Goal: Use online tool/utility: Utilize a website feature to perform a specific function

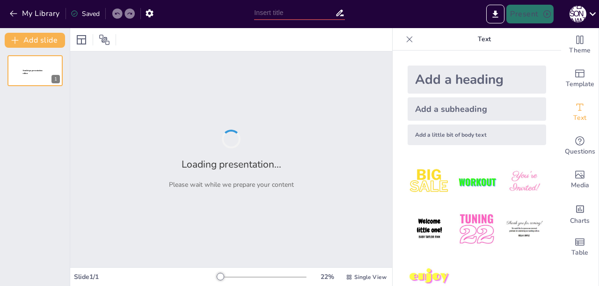
type input "Черногория"
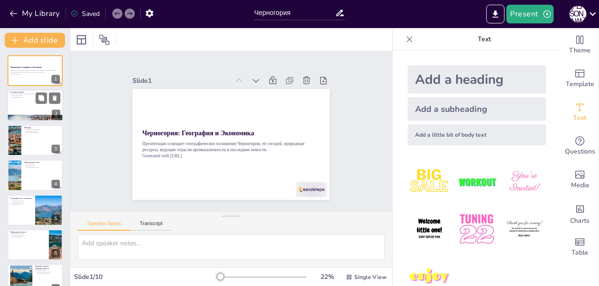
click at [18, 108] on div at bounding box center [35, 106] width 56 height 32
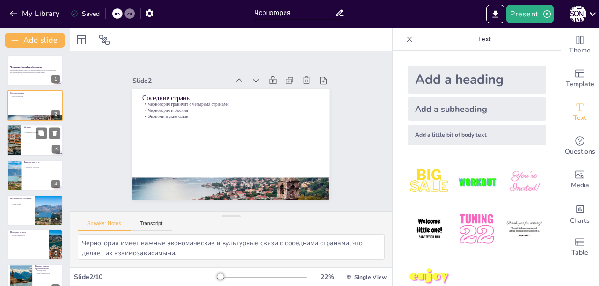
click at [31, 141] on div at bounding box center [35, 140] width 56 height 32
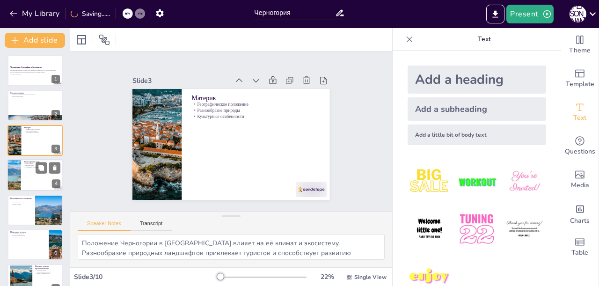
click at [23, 182] on div at bounding box center [35, 175] width 56 height 32
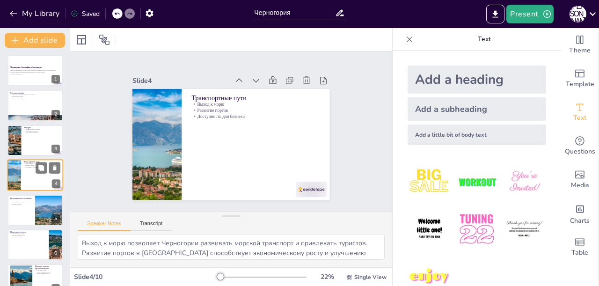
scroll to position [8, 0]
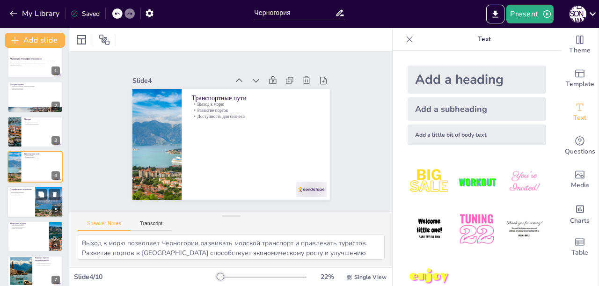
click at [32, 199] on div at bounding box center [35, 202] width 56 height 32
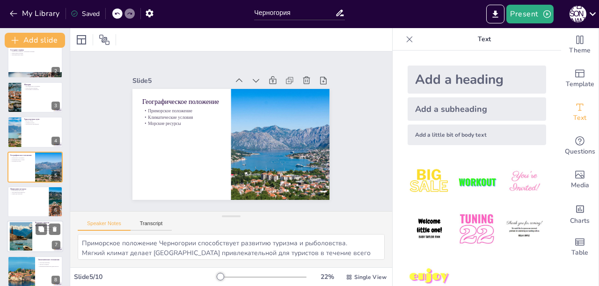
click at [33, 233] on div at bounding box center [35, 237] width 56 height 32
type textarea "Основные отрасли промышленности играют важную роль в экономике [GEOGRAPHIC_DATA…"
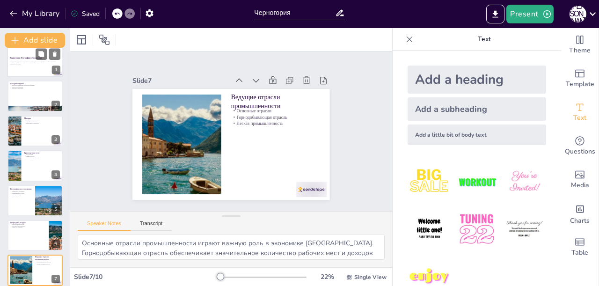
scroll to position [0, 0]
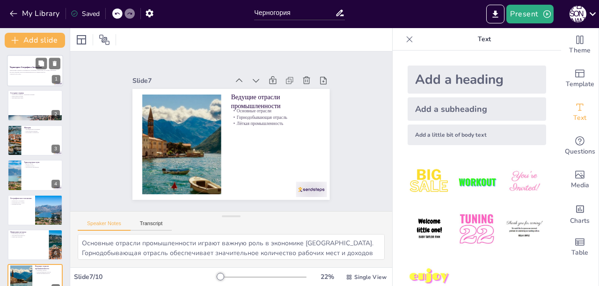
click at [13, 68] on p "Черногория: География и Экономика" at bounding box center [35, 67] width 51 height 3
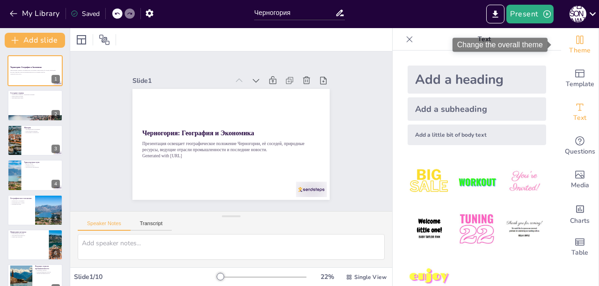
click at [575, 51] on span "Theme" at bounding box center [580, 50] width 22 height 10
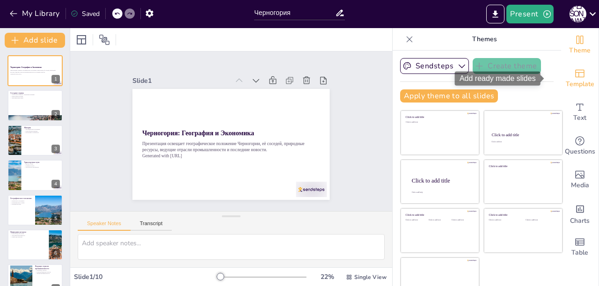
click at [574, 74] on icon "Add ready made slides" at bounding box center [579, 73] width 11 height 11
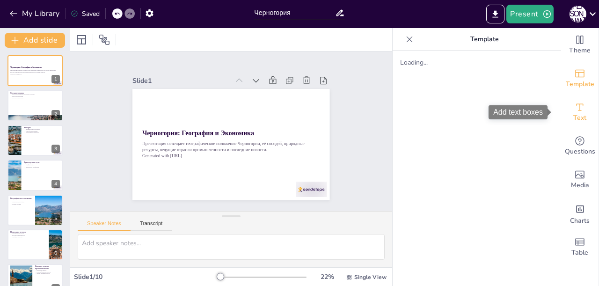
click at [574, 109] on icon "Add text boxes" at bounding box center [579, 106] width 11 height 11
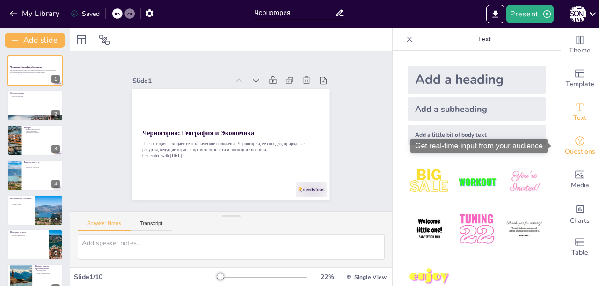
click at [574, 144] on icon "Get real-time input from your audience" at bounding box center [579, 140] width 11 height 11
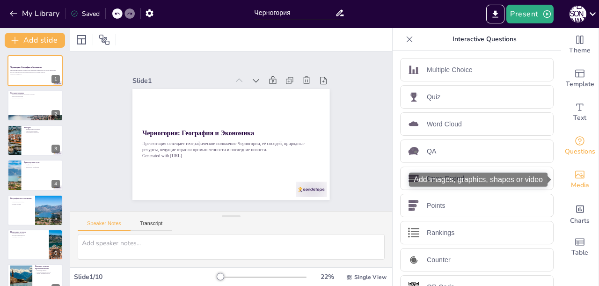
click at [571, 182] on span "Media" at bounding box center [580, 185] width 18 height 10
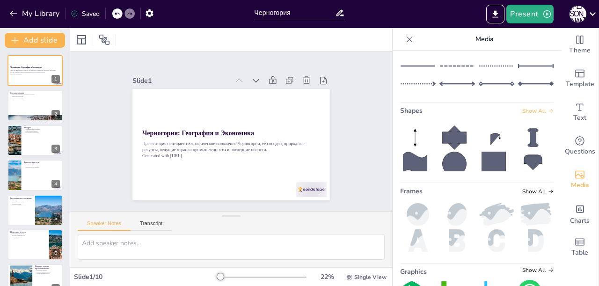
scroll to position [156, 0]
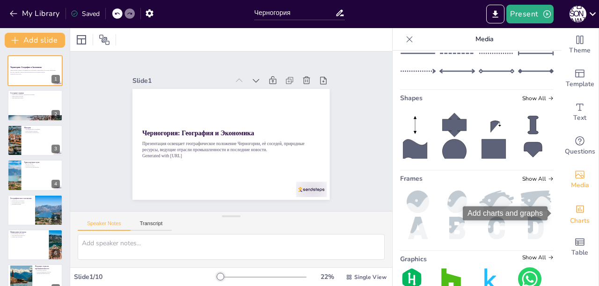
click at [576, 210] on icon "Add charts and graphs" at bounding box center [580, 208] width 8 height 7
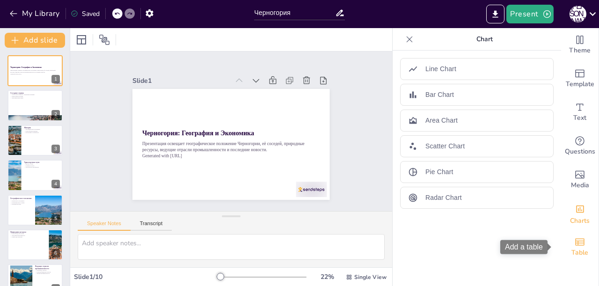
click at [574, 244] on icon "Add a table" at bounding box center [579, 241] width 11 height 11
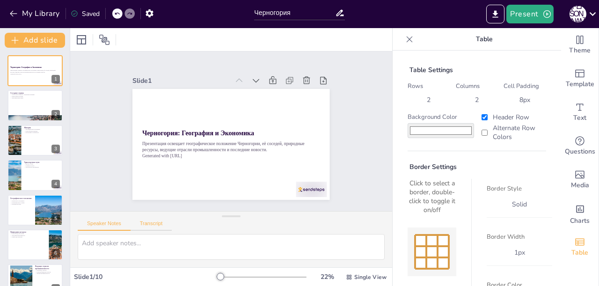
click at [149, 225] on button "Transcript" at bounding box center [151, 225] width 42 height 10
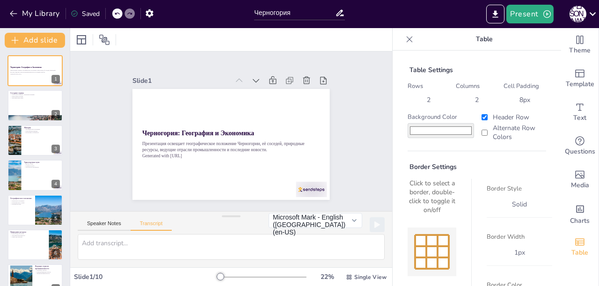
click at [109, 218] on div "Speaker Notes Transcript" at bounding box center [125, 224] width 94 height 12
click at [108, 225] on button "Speaker Notes" at bounding box center [104, 225] width 53 height 10
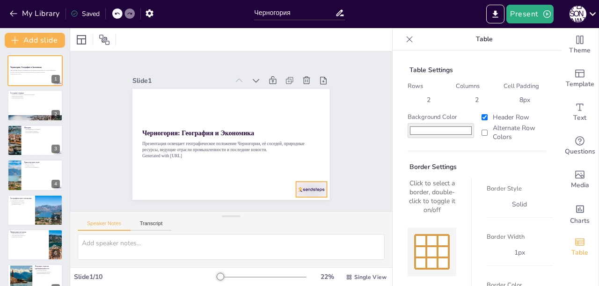
click at [152, 179] on div at bounding box center [137, 162] width 30 height 34
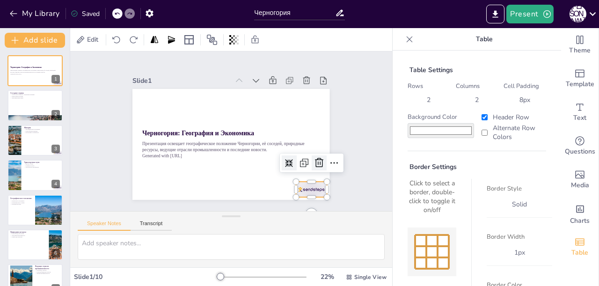
click at [250, 45] on icon at bounding box center [243, 38] width 13 height 13
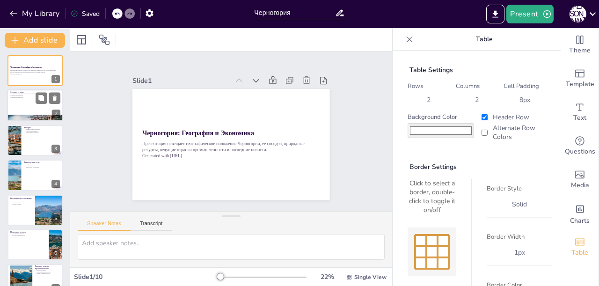
click at [15, 108] on div at bounding box center [35, 106] width 56 height 32
type textarea "Черногория имеет важные экономические и культурные связи с соседними странами, …"
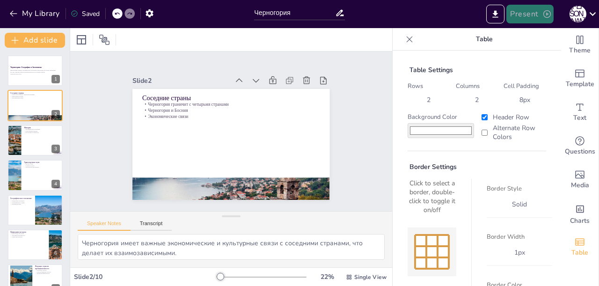
click at [528, 16] on button "Present" at bounding box center [529, 14] width 47 height 19
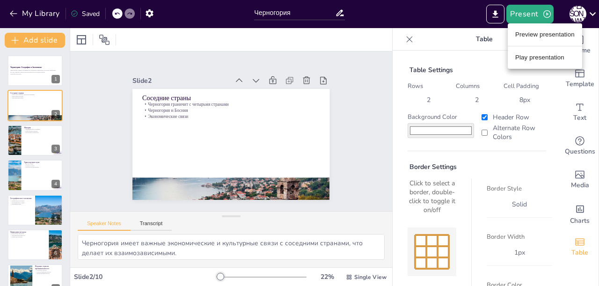
click at [537, 36] on li "Preview presentation" at bounding box center [544, 34] width 74 height 15
